Goal: Understand site structure: Grasp the organization and layout of the website

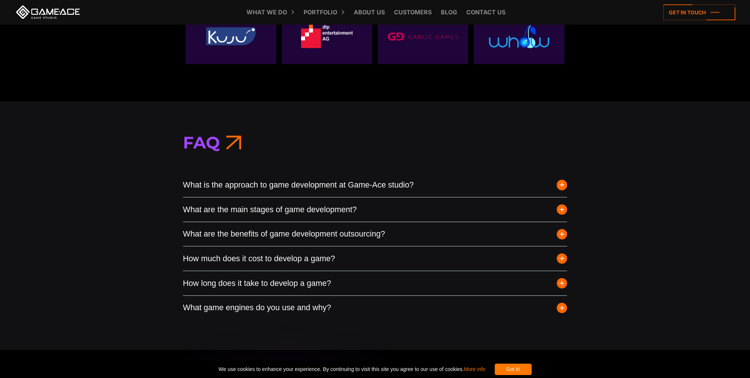
scroll to position [2749, 0]
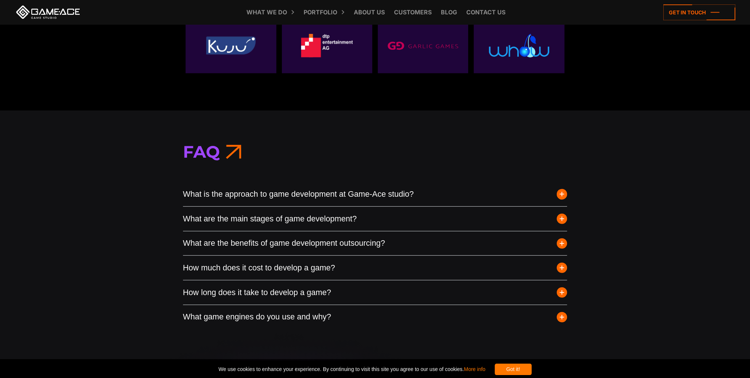
click at [557, 194] on span "button" at bounding box center [562, 194] width 10 height 10
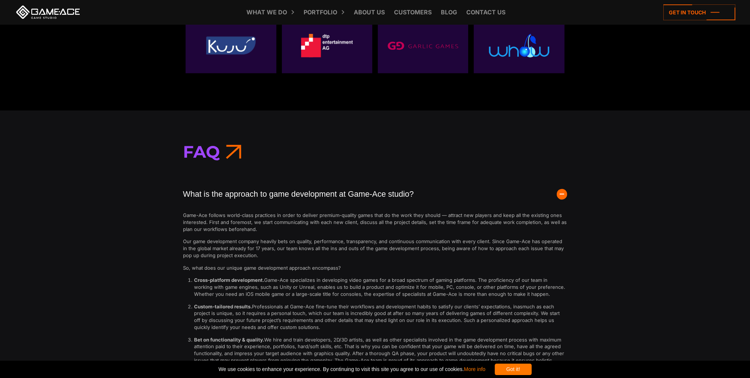
click at [561, 194] on span "button" at bounding box center [562, 194] width 10 height 10
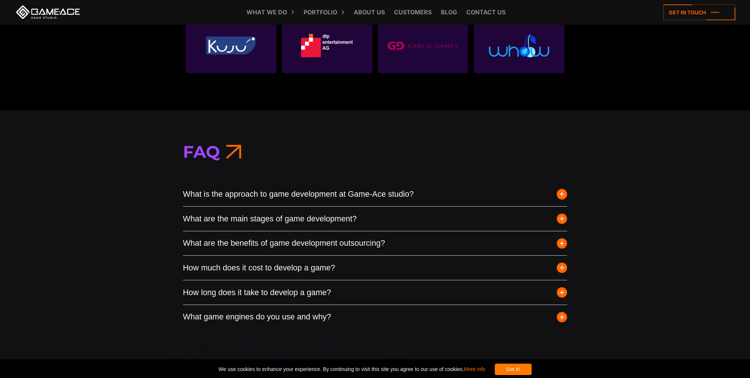
click at [561, 220] on span "button" at bounding box center [562, 219] width 10 height 10
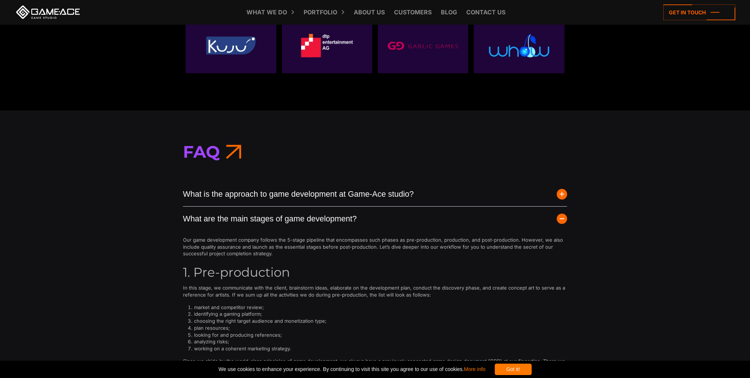
click at [561, 220] on span "button" at bounding box center [562, 219] width 10 height 10
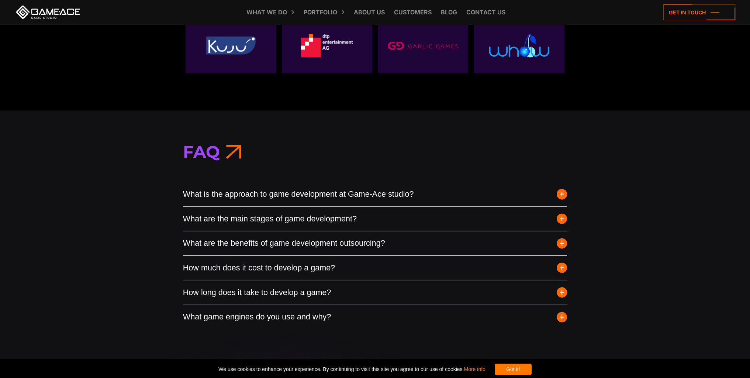
click at [566, 239] on span "button" at bounding box center [562, 244] width 10 height 10
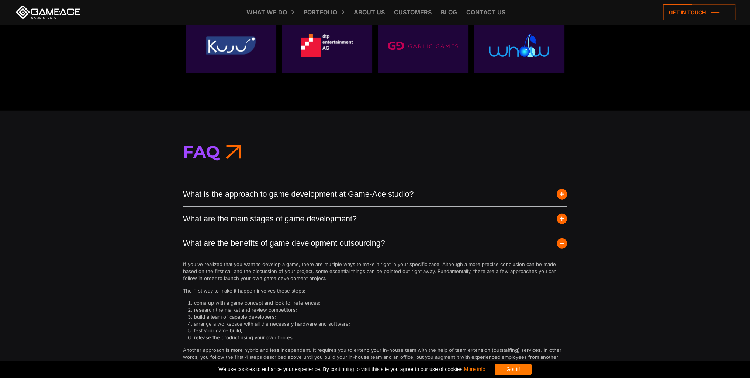
click at [566, 239] on span "button" at bounding box center [562, 244] width 10 height 10
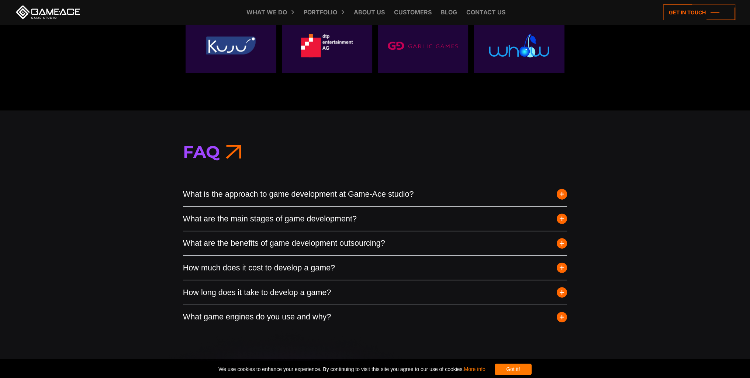
click at [562, 268] on span "button" at bounding box center [562, 268] width 10 height 10
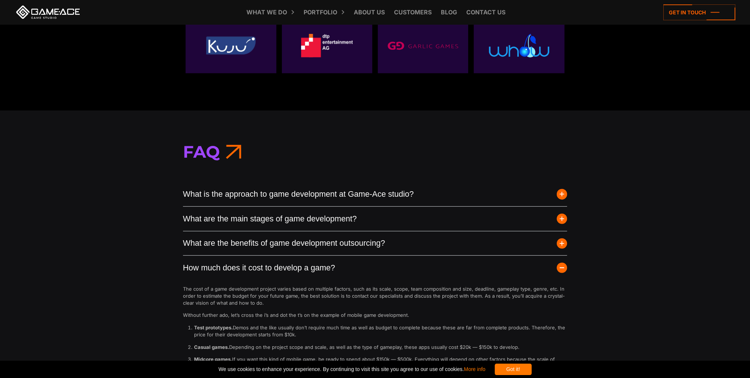
click at [562, 267] on span "button" at bounding box center [562, 268] width 10 height 10
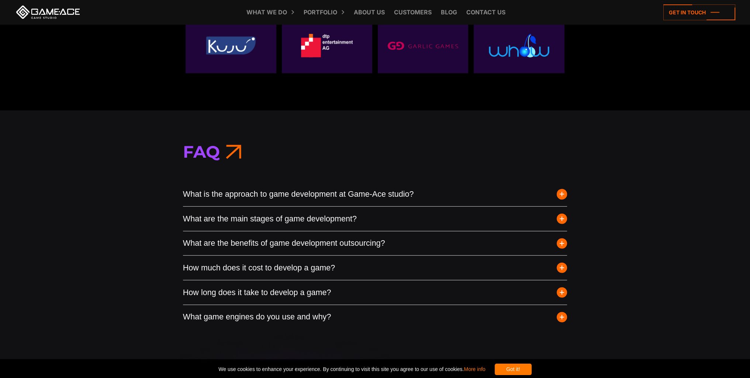
click at [562, 195] on span "button" at bounding box center [562, 194] width 10 height 10
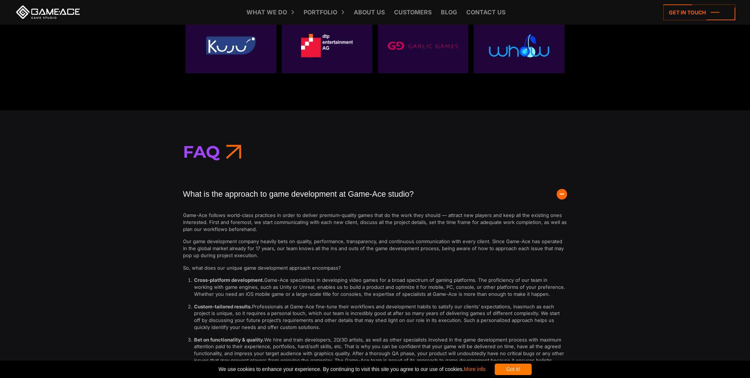
click at [562, 195] on span "button" at bounding box center [562, 194] width 10 height 10
